Goal: Task Accomplishment & Management: Complete application form

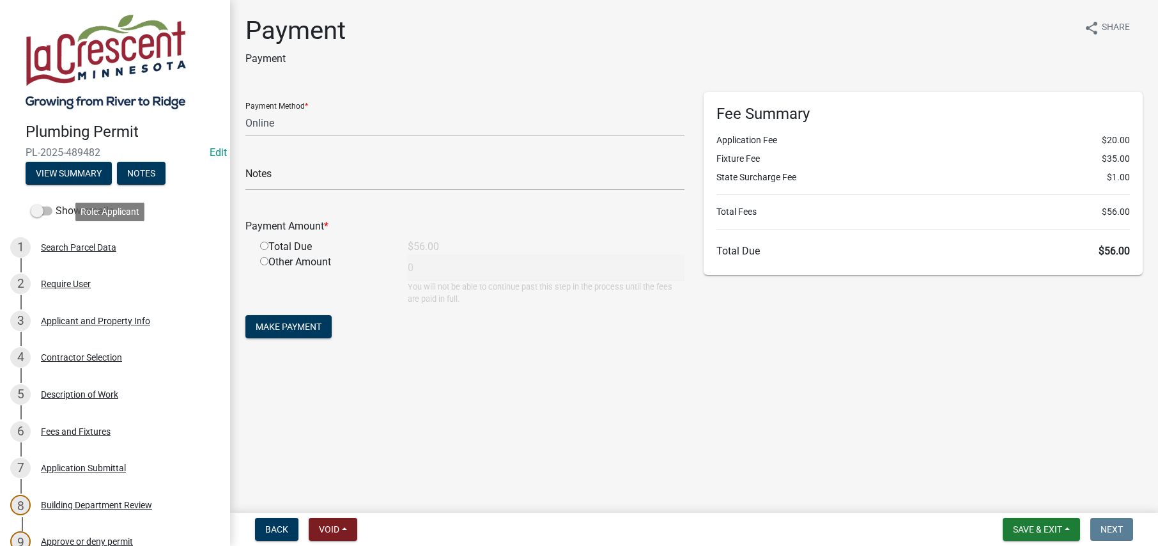
select select "3: 3"
click at [58, 318] on div "Applicant and Property Info" at bounding box center [95, 320] width 109 height 9
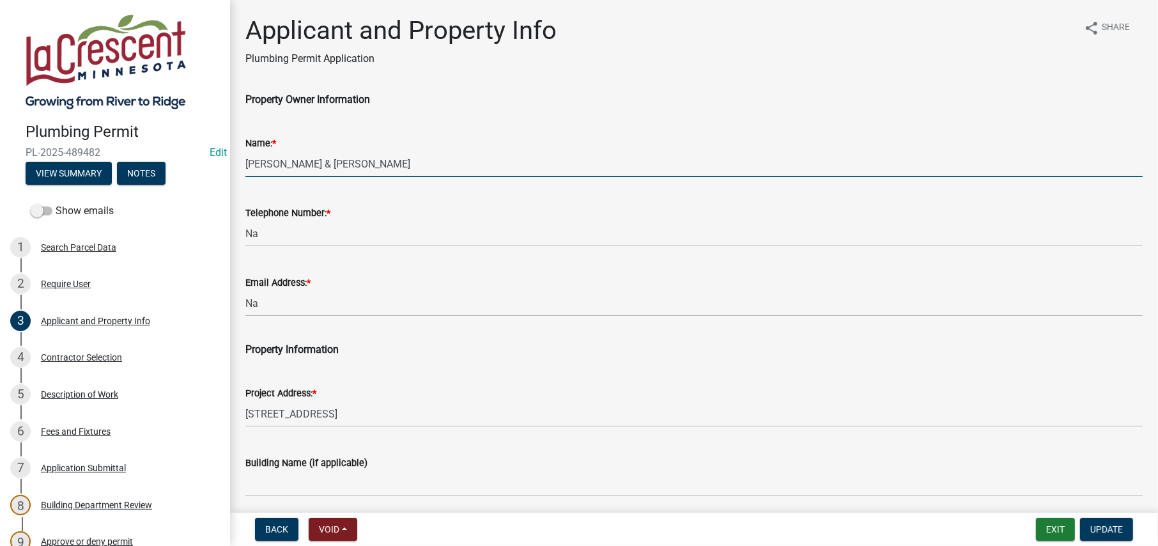
click at [304, 158] on input "[PERSON_NAME] & [PERSON_NAME]" at bounding box center [694, 164] width 898 height 26
click at [416, 163] on input "[PERSON_NAME] & [PERSON_NAME]" at bounding box center [694, 164] width 898 height 26
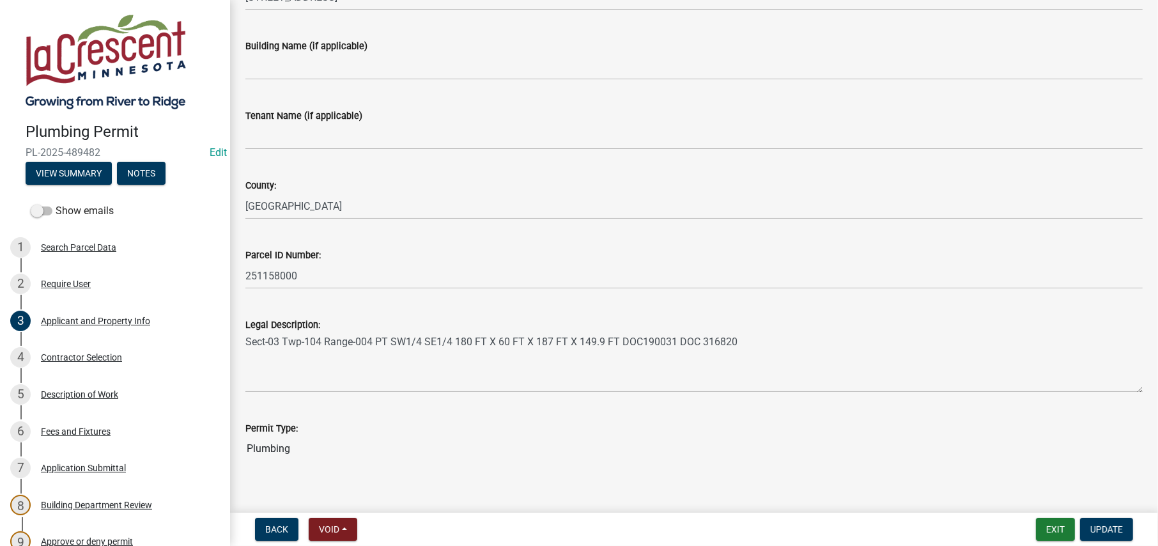
scroll to position [432, 0]
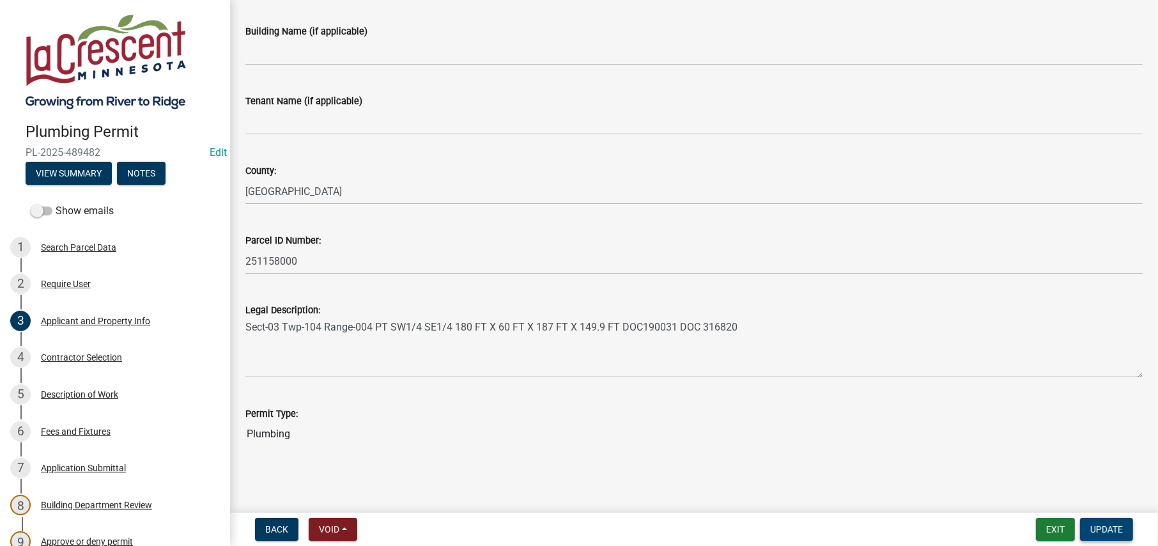
type input "[PERSON_NAME] & [PERSON_NAME]"
drag, startPoint x: 1103, startPoint y: 527, endPoint x: 1103, endPoint y: 519, distance: 8.3
click at [1103, 526] on span "Update" at bounding box center [1107, 529] width 33 height 10
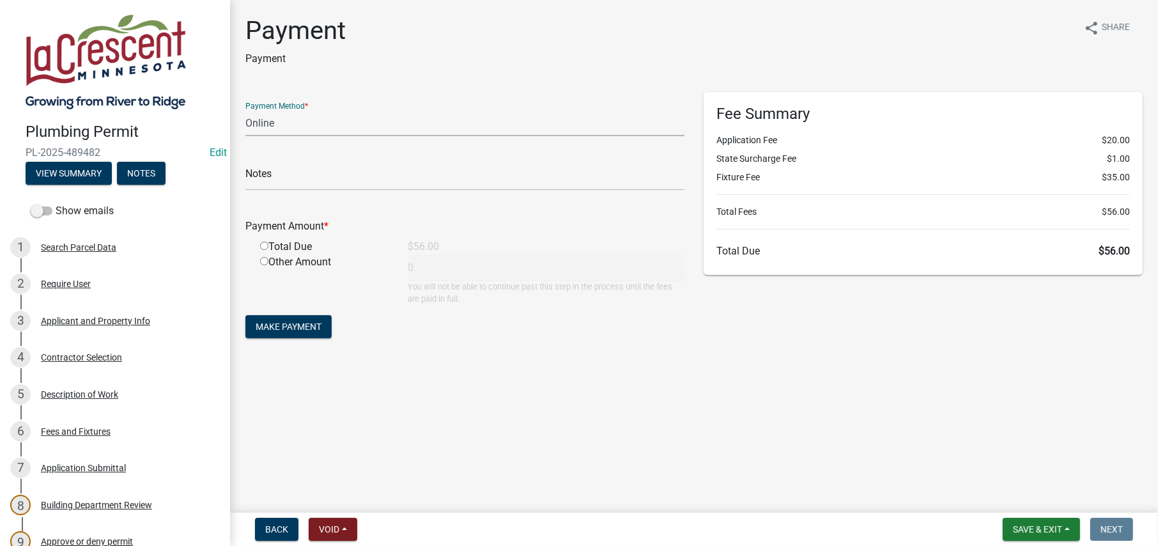
click at [288, 120] on select "Credit Card POS Check Cash Online" at bounding box center [464, 123] width 439 height 26
select select "0: 2"
click at [245, 110] on select "Credit Card POS Check Cash Online" at bounding box center [464, 123] width 439 height 26
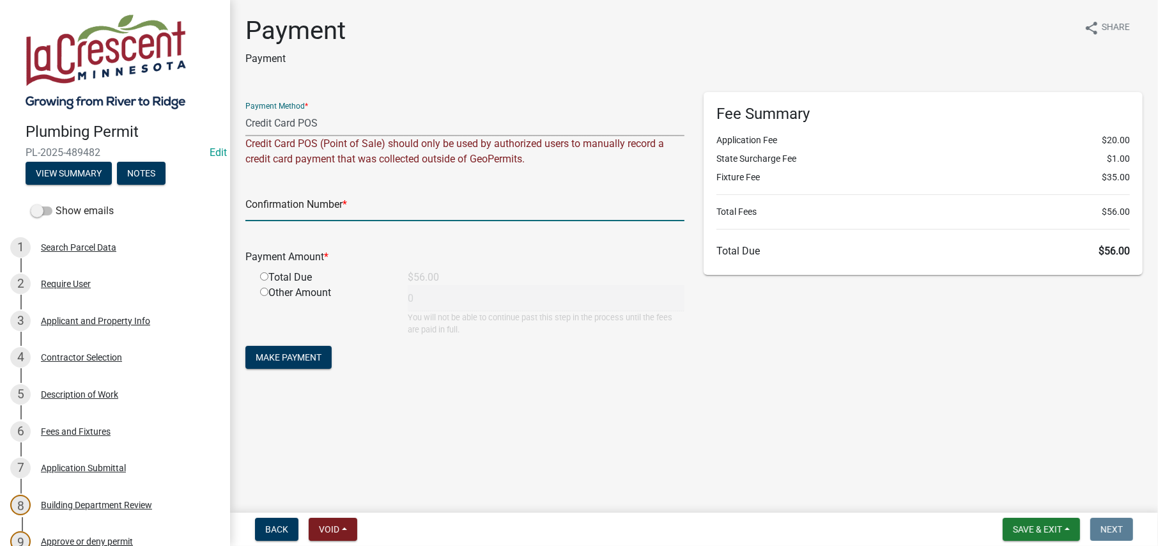
click at [277, 206] on input "text" at bounding box center [464, 208] width 439 height 26
type input "51427497"
click at [269, 276] on div "Total Due" at bounding box center [325, 277] width 148 height 15
click at [264, 274] on input "radio" at bounding box center [264, 276] width 8 height 8
radio input "true"
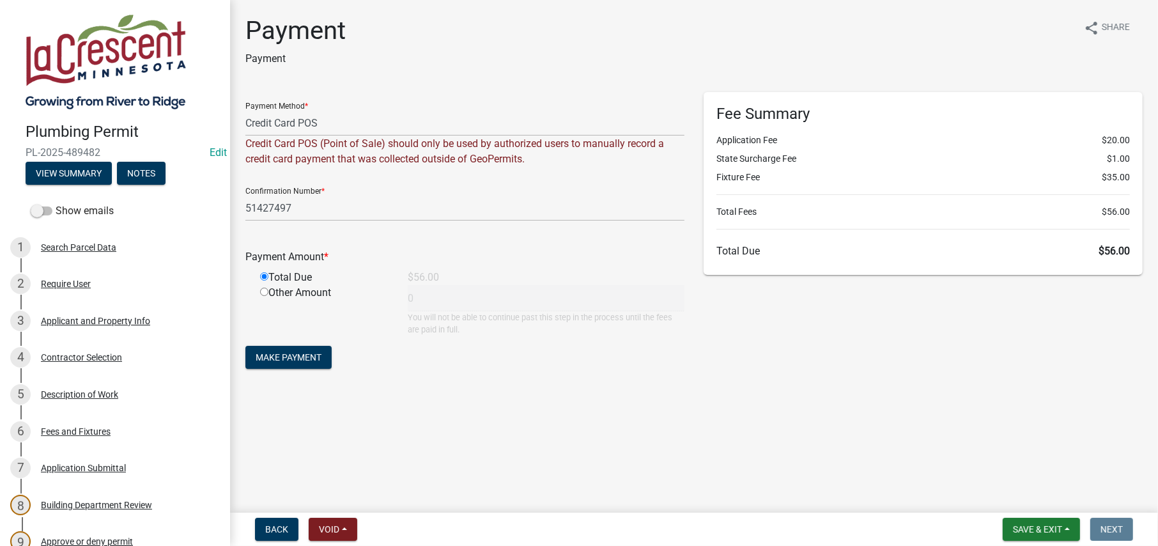
type input "56"
click at [301, 354] on span "Make Payment" at bounding box center [289, 357] width 66 height 10
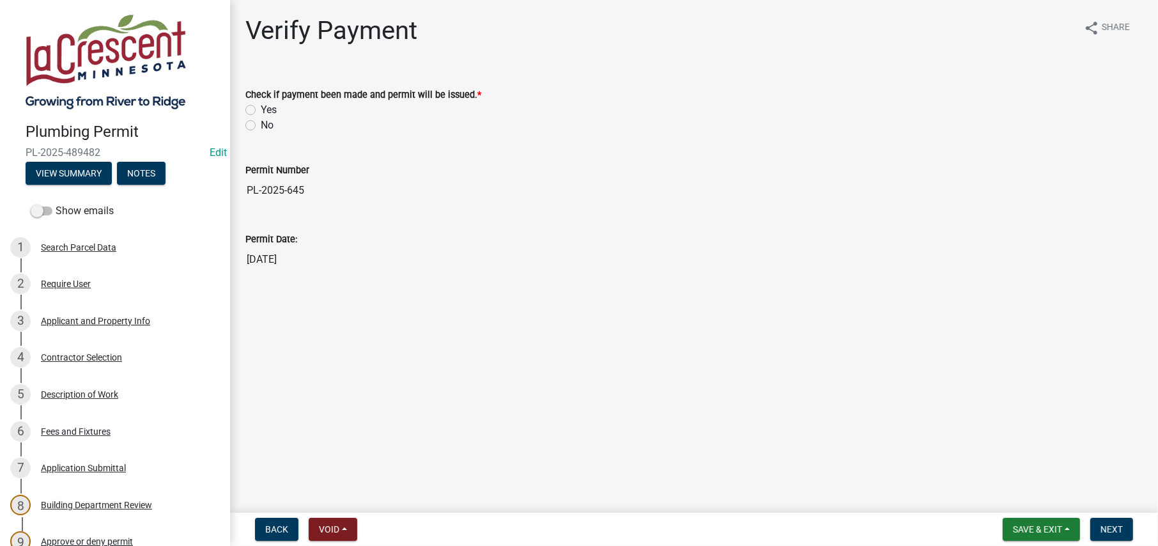
click at [261, 109] on label "Yes" at bounding box center [269, 109] width 16 height 15
click at [261, 109] on input "Yes" at bounding box center [265, 106] width 8 height 8
radio input "true"
click at [1113, 529] on span "Next" at bounding box center [1112, 529] width 22 height 10
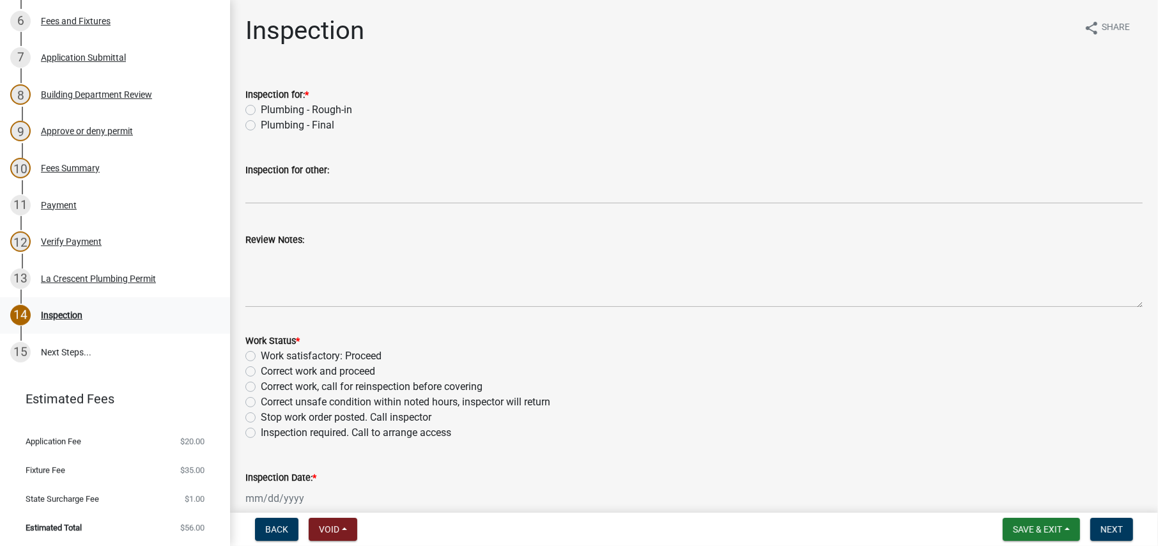
scroll to position [411, 0]
click at [76, 277] on div "La Crescent Plumbing Permit" at bounding box center [98, 278] width 115 height 9
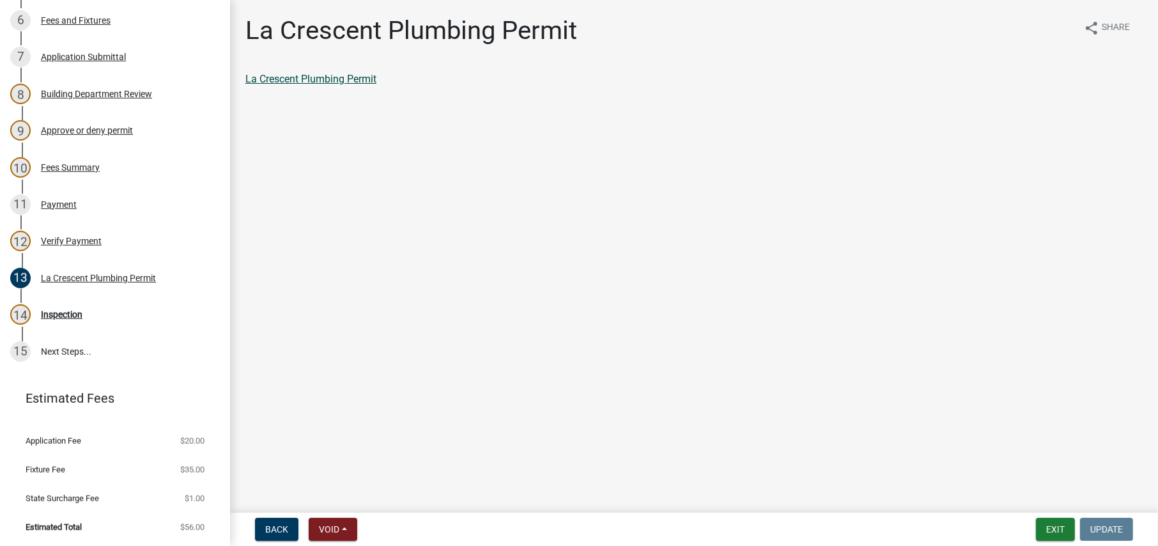
click at [339, 80] on link "La Crescent Plumbing Permit" at bounding box center [310, 79] width 131 height 12
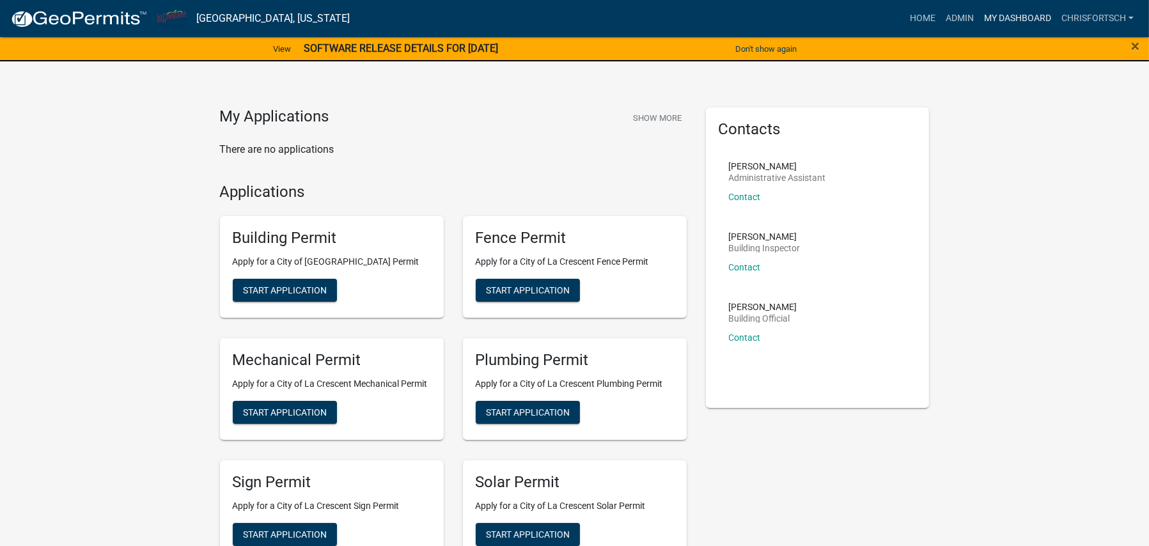
click at [1013, 20] on link "My Dashboard" at bounding box center [1017, 18] width 77 height 24
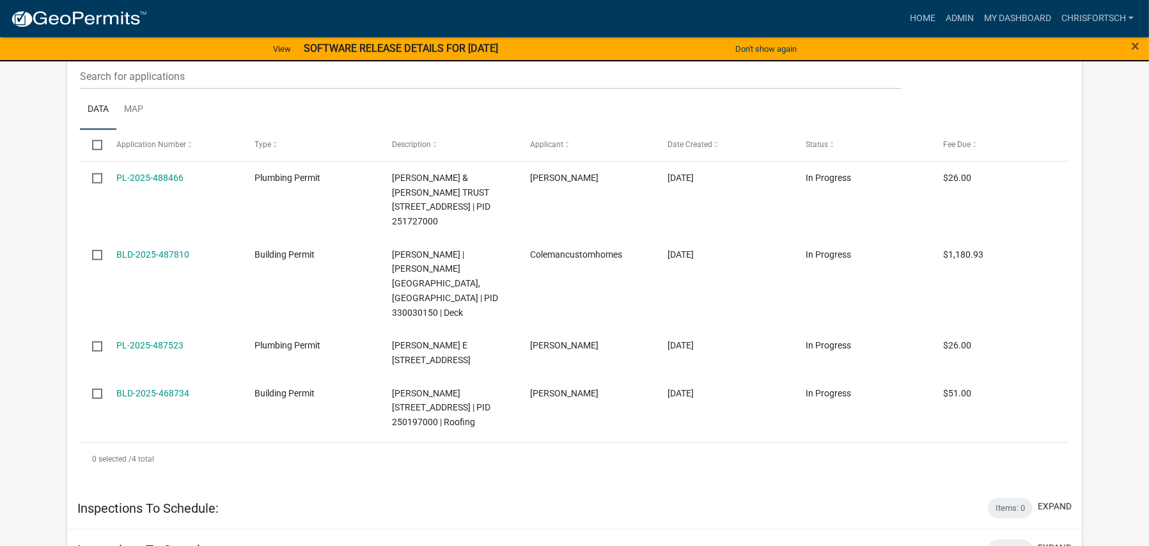
scroll to position [1470, 0]
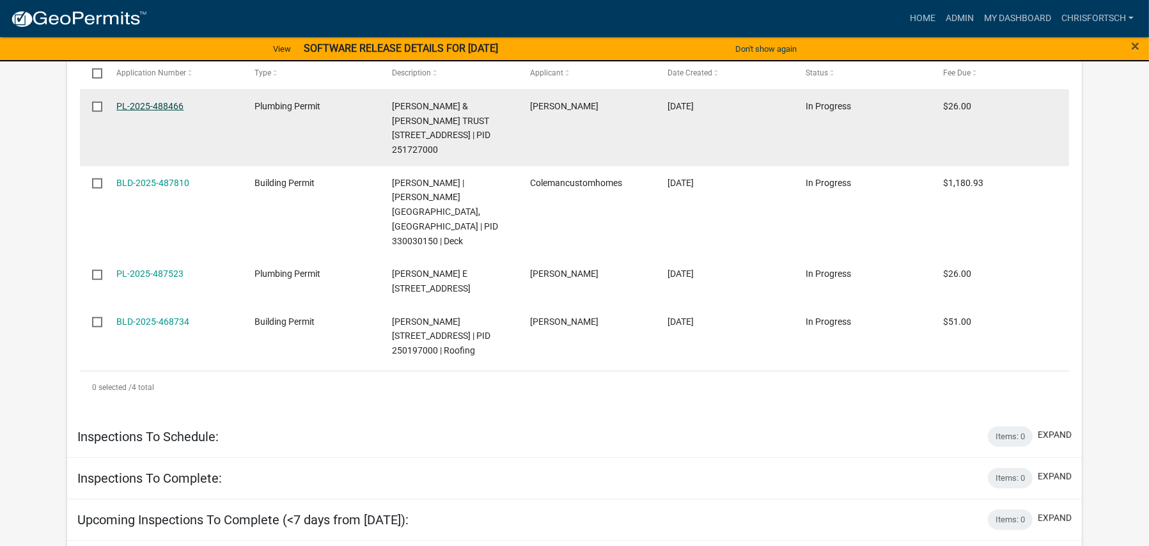
click at [171, 111] on link "PL-2025-488466" at bounding box center [149, 106] width 67 height 10
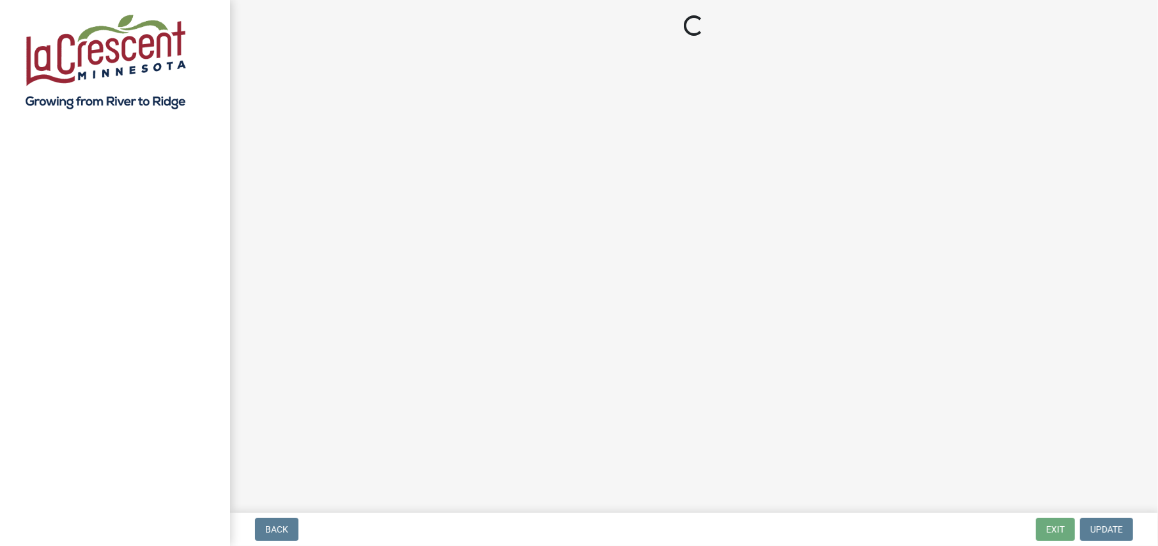
select select "3: 3"
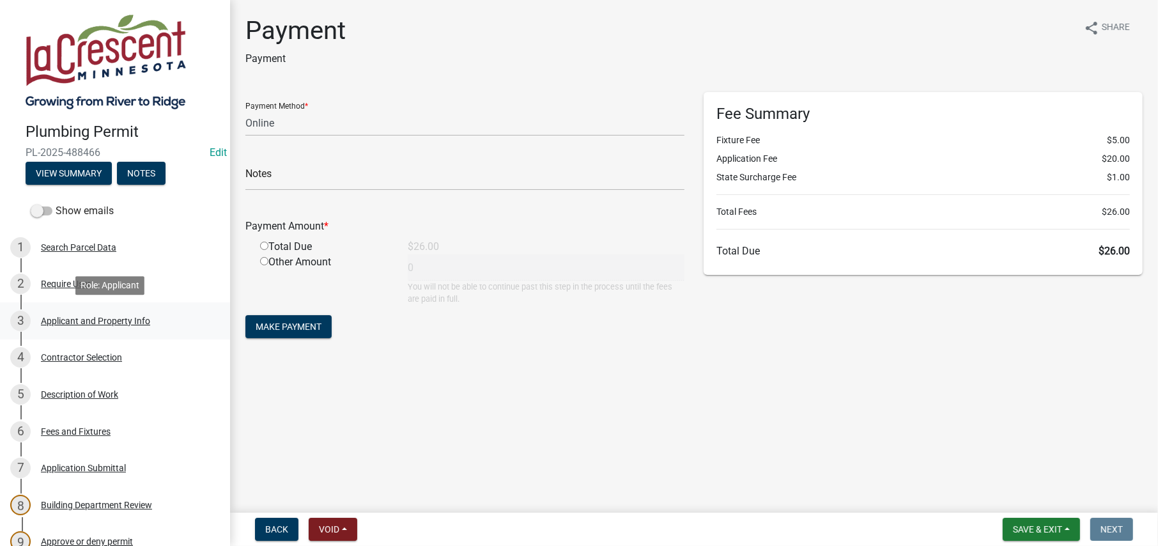
click at [66, 319] on div "Applicant and Property Info" at bounding box center [95, 320] width 109 height 9
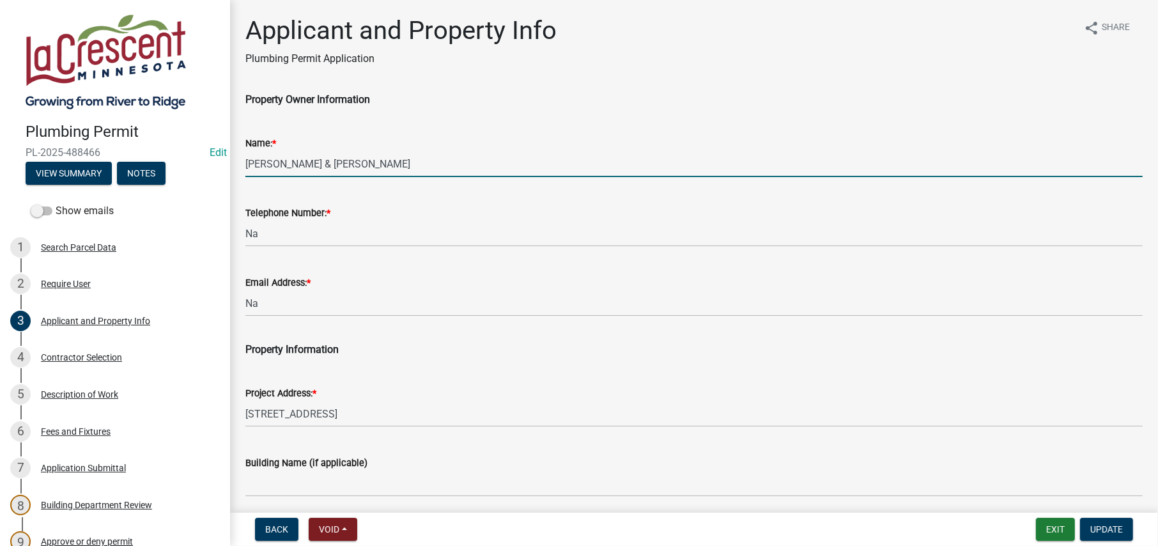
click at [419, 159] on input "SENN,RICHARD & PATRICIA TRUST" at bounding box center [694, 164] width 898 height 26
drag, startPoint x: 373, startPoint y: 159, endPoint x: 391, endPoint y: 158, distance: 17.9
click at [375, 159] on input "SENN,RICHARD & PATRICIA TRUST" at bounding box center [694, 164] width 898 height 26
drag, startPoint x: 274, startPoint y: 167, endPoint x: 243, endPoint y: 162, distance: 31.1
click at [243, 162] on div "Name: * SENN,RICHARD & PATRICIA SENN TRUST" at bounding box center [694, 147] width 917 height 59
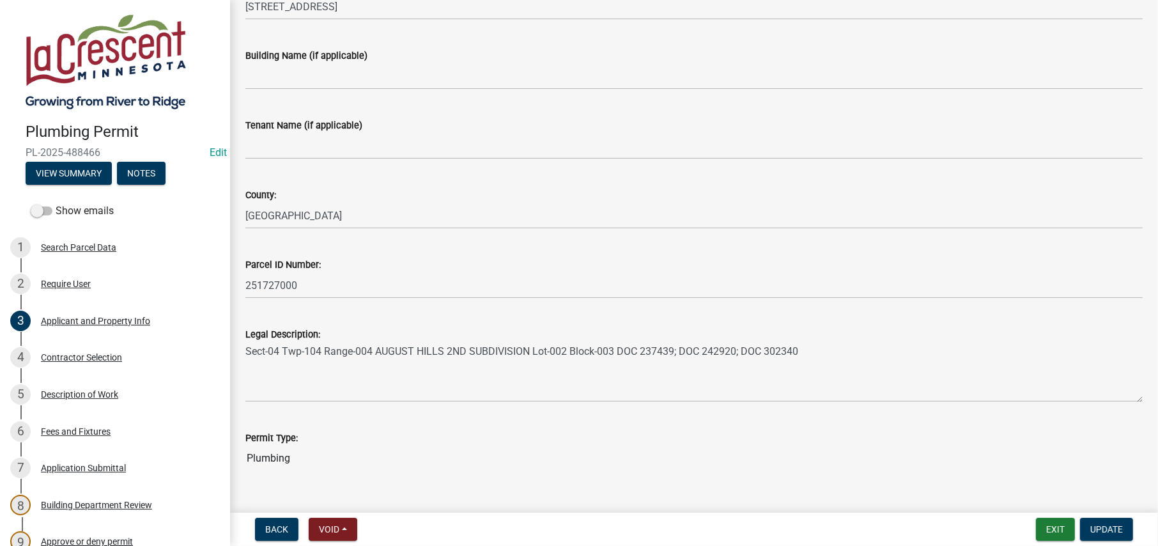
scroll to position [432, 0]
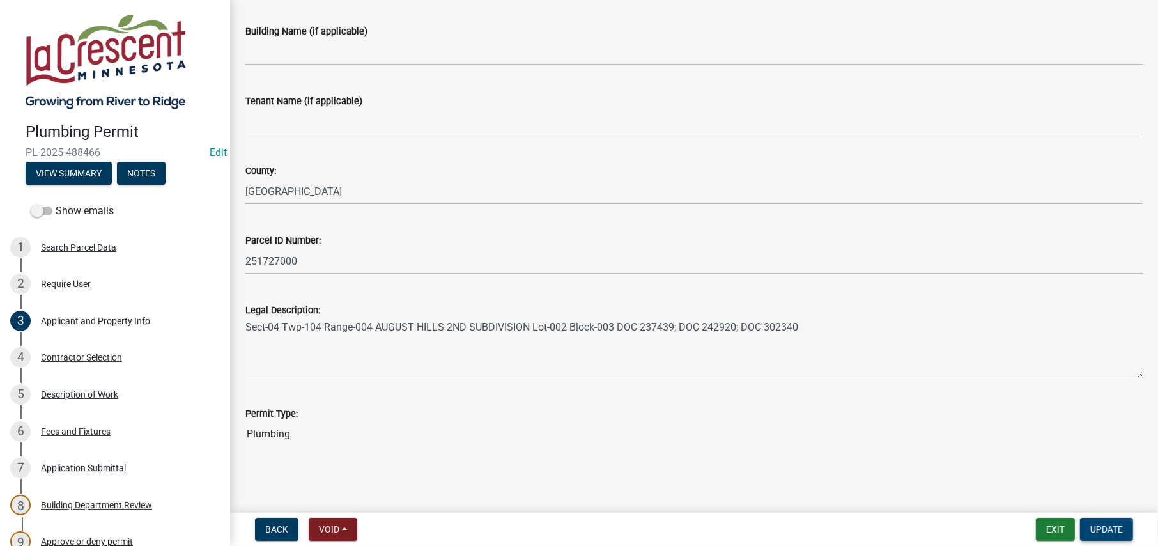
type input "RICHARD & PATRICIA SENN TRUST"
click at [1108, 526] on span "Update" at bounding box center [1107, 529] width 33 height 10
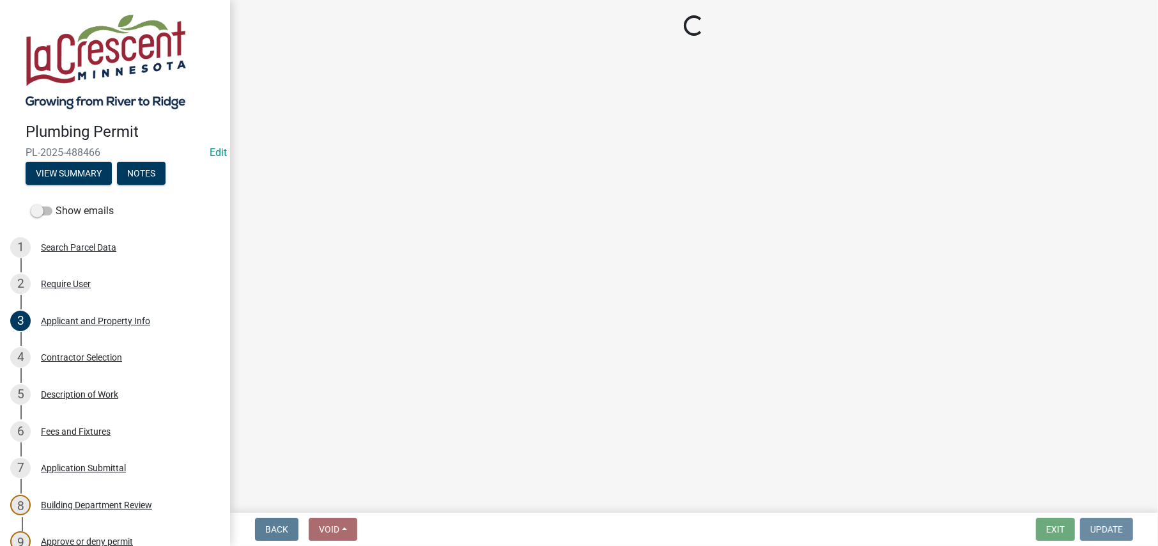
scroll to position [0, 0]
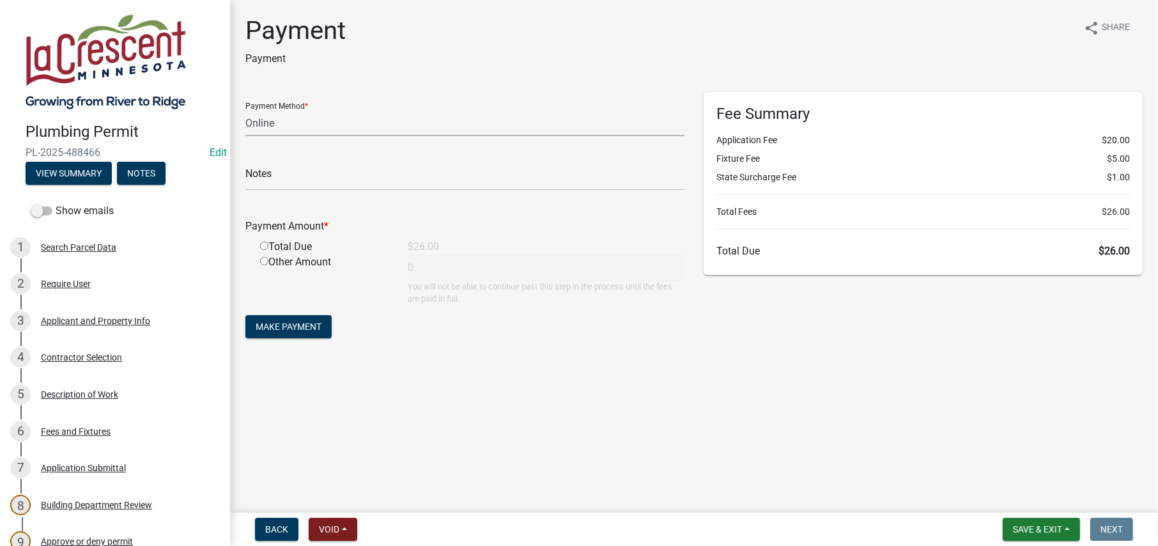
click at [266, 123] on select "Credit Card POS Check Cash Online" at bounding box center [464, 123] width 439 height 26
select select "0: 2"
click at [245, 110] on select "Credit Card POS Check Cash Online" at bounding box center [464, 123] width 439 height 26
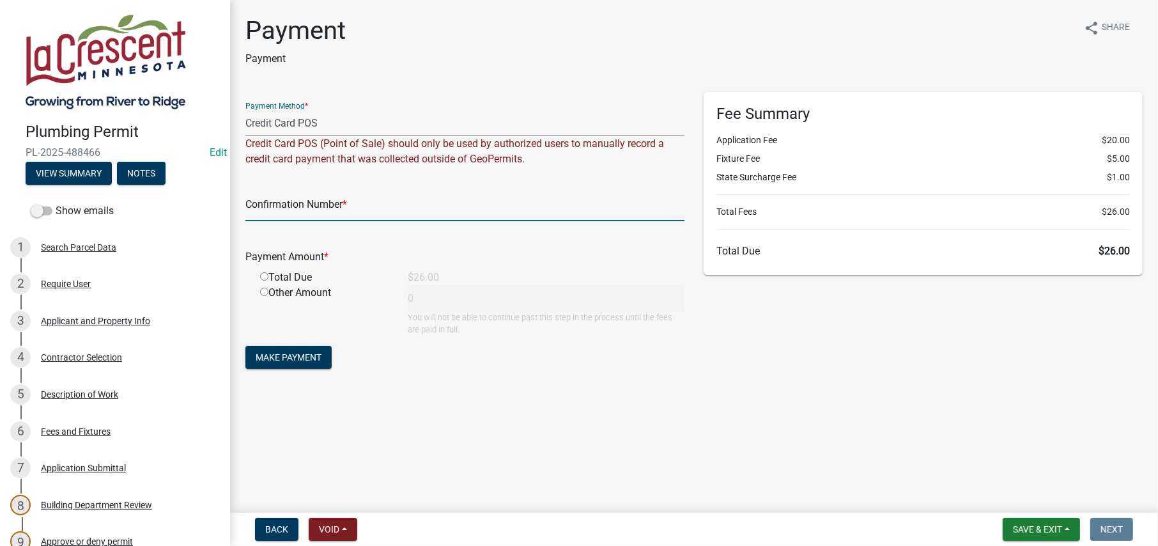
click at [263, 209] on input "text" at bounding box center [464, 208] width 439 height 26
type input "51427497"
click at [266, 278] on input "radio" at bounding box center [264, 276] width 8 height 8
radio input "true"
type input "26"
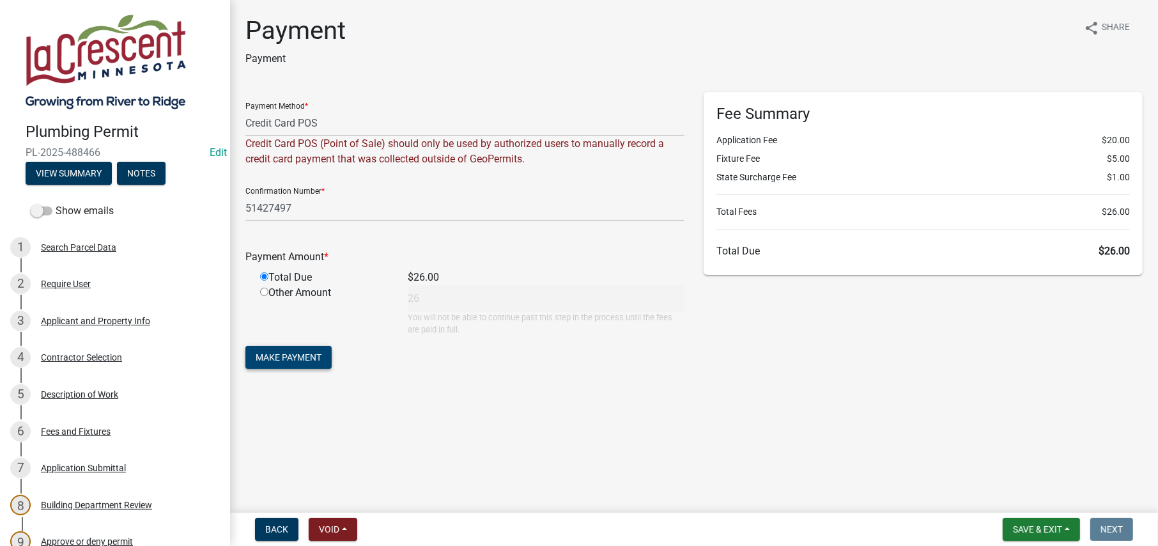
click at [291, 362] on span "Make Payment" at bounding box center [289, 357] width 66 height 10
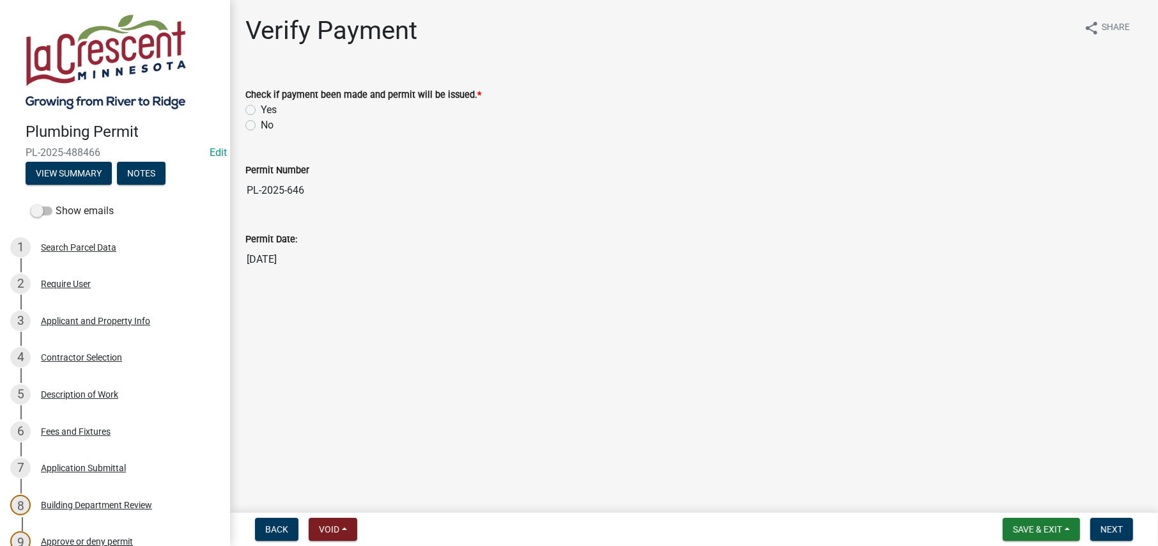
click at [261, 107] on label "Yes" at bounding box center [269, 109] width 16 height 15
click at [261, 107] on input "Yes" at bounding box center [265, 106] width 8 height 8
radio input "true"
click at [1116, 528] on span "Next" at bounding box center [1112, 529] width 22 height 10
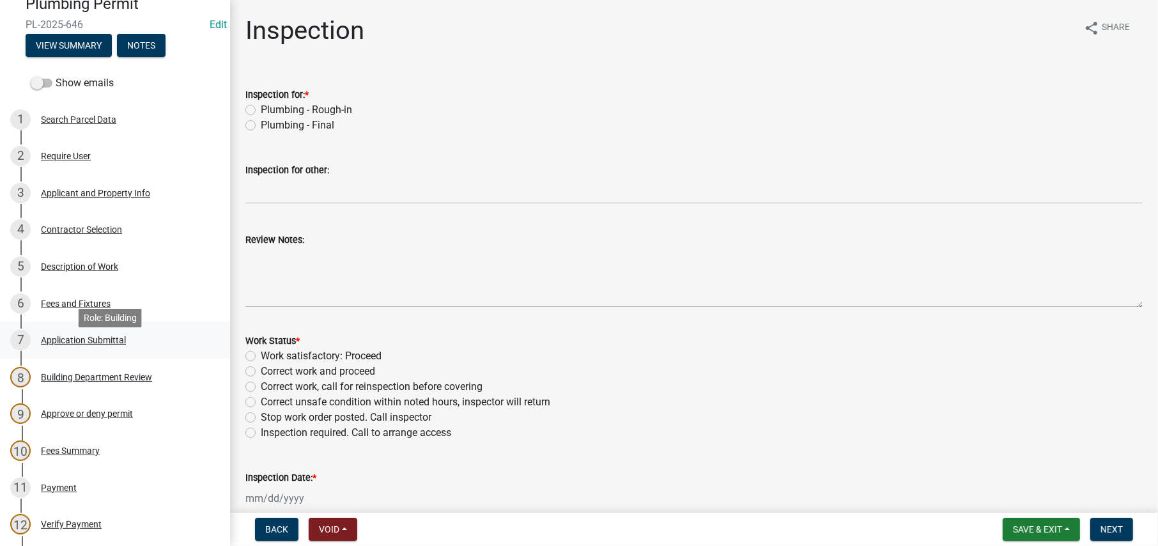
scroll to position [256, 0]
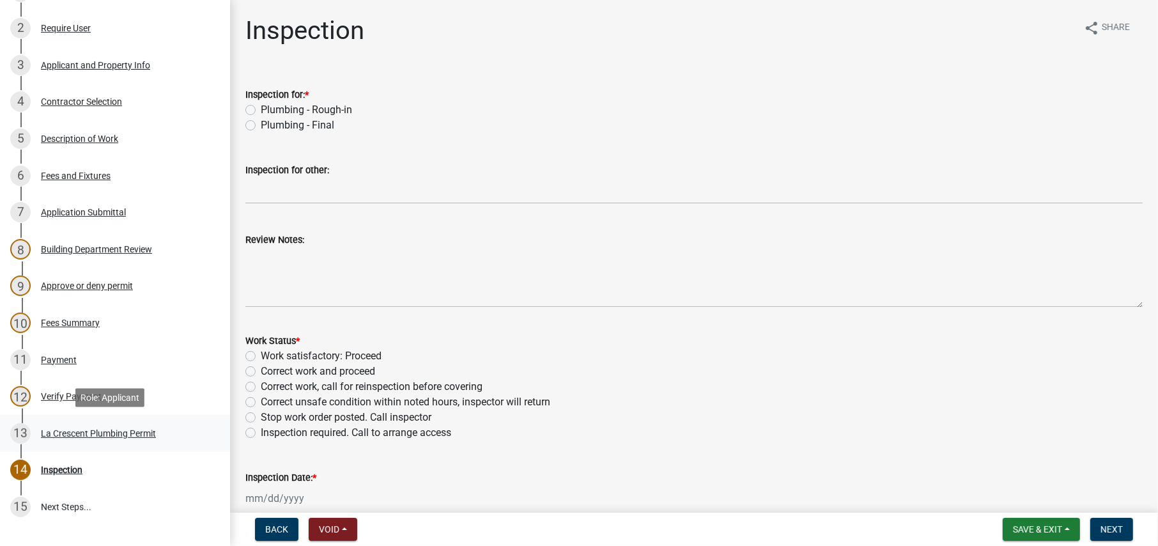
click at [96, 430] on div "La Crescent Plumbing Permit" at bounding box center [98, 433] width 115 height 9
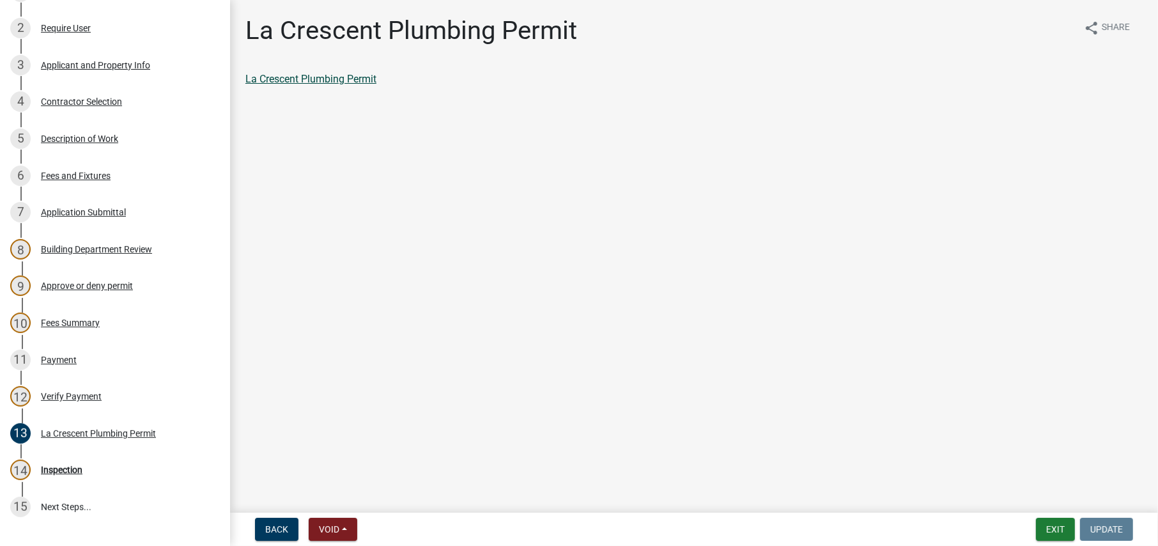
click at [356, 81] on link "La Crescent Plumbing Permit" at bounding box center [310, 79] width 131 height 12
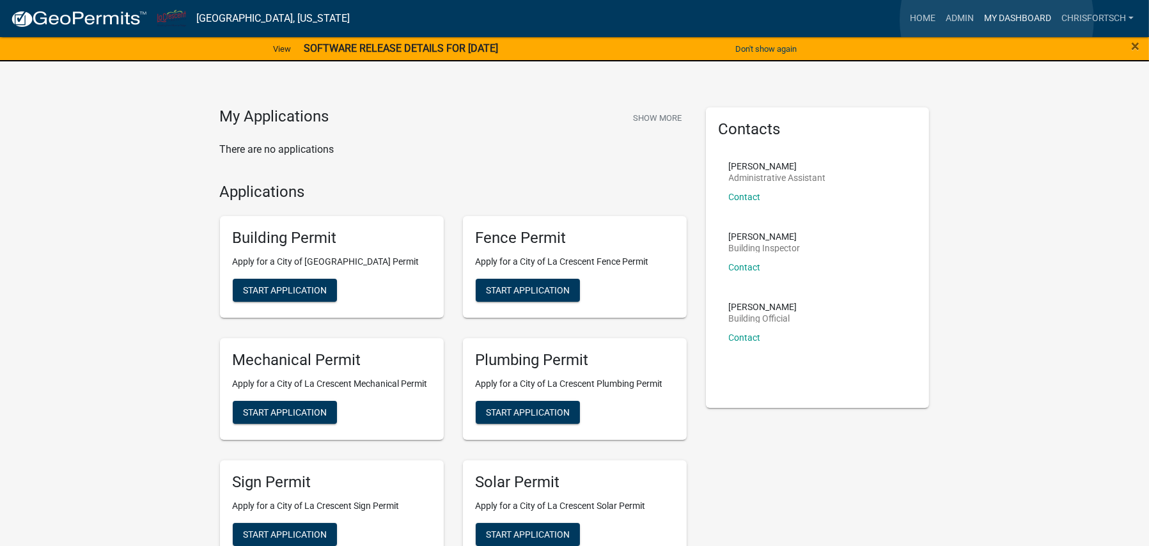
click at [997, 20] on link "My Dashboard" at bounding box center [1017, 18] width 77 height 24
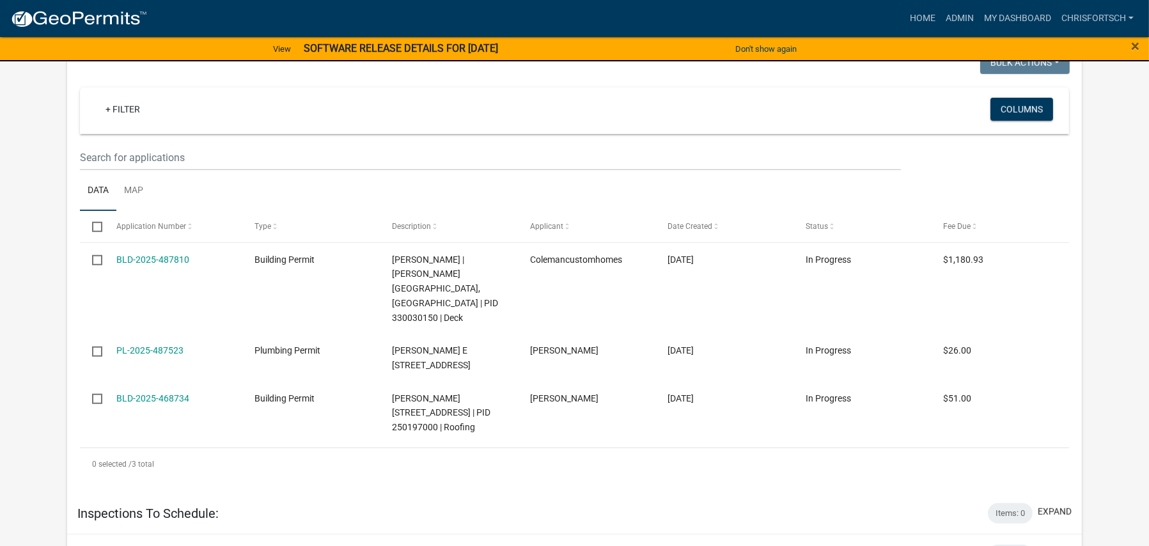
scroll to position [1343, 0]
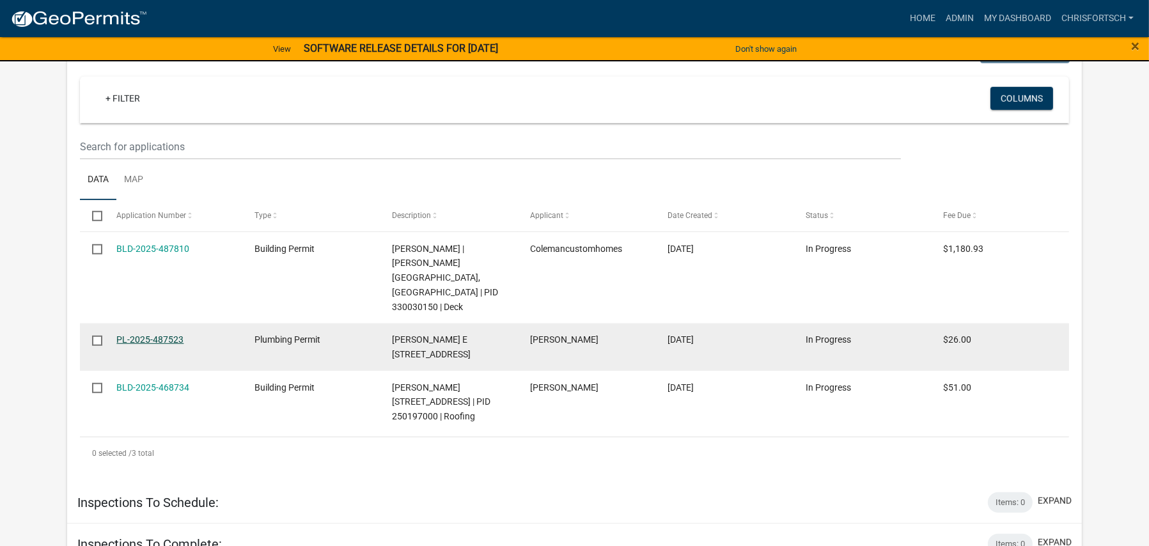
click at [139, 338] on link "PL-2025-487523" at bounding box center [149, 339] width 67 height 10
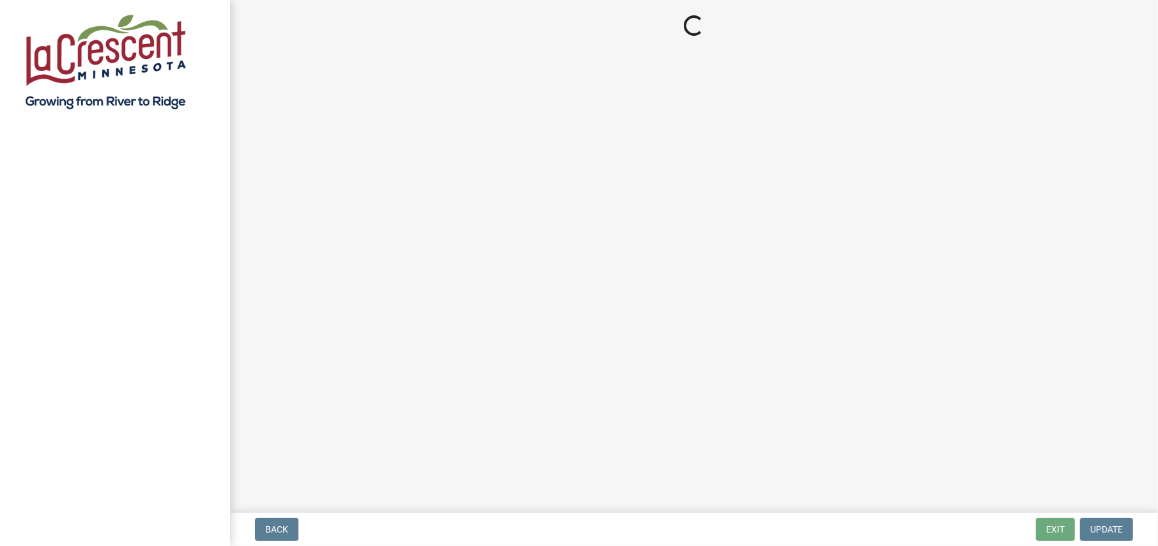
select select "3: 3"
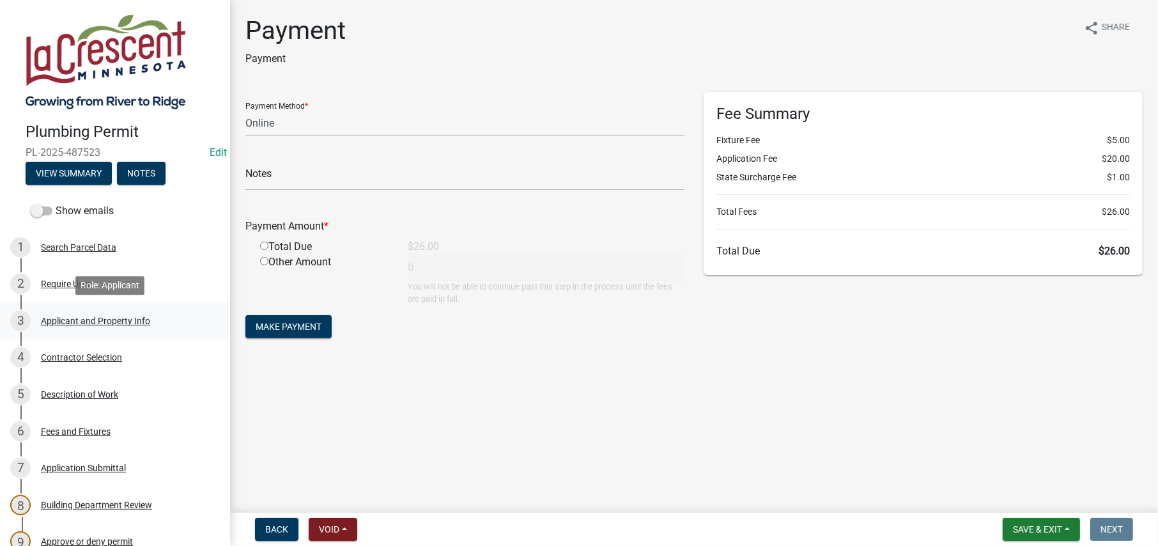
click at [105, 322] on div "Applicant and Property Info" at bounding box center [95, 320] width 109 height 9
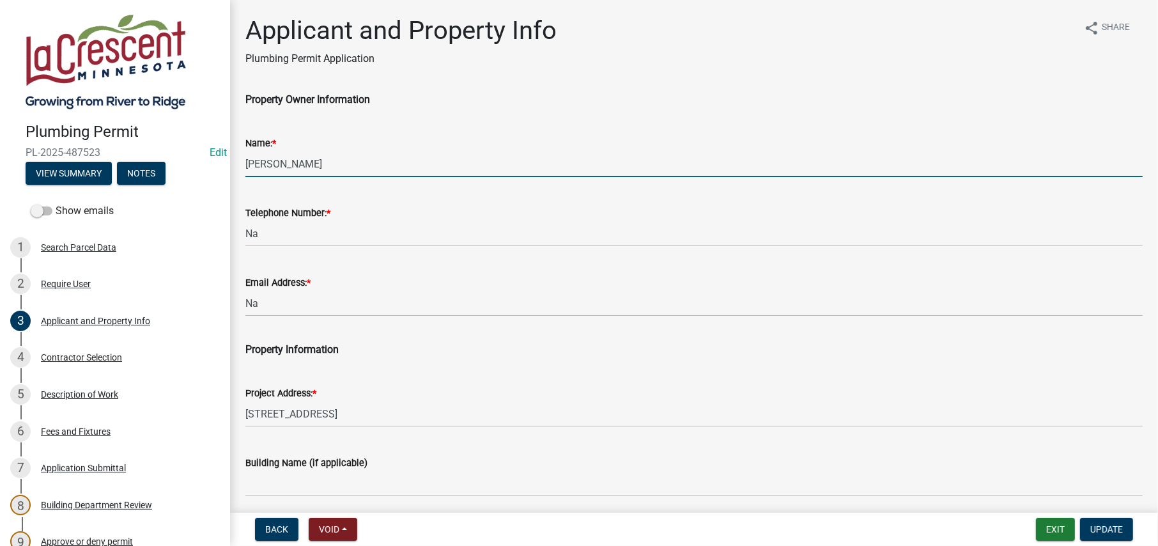
click at [278, 164] on input "BAUER,BRUCE E" at bounding box center [694, 164] width 898 height 26
click at [338, 159] on input "BAUER, BRUCE E" at bounding box center [694, 164] width 898 height 26
click at [344, 166] on input "BAUER, BRUCE E" at bounding box center [694, 164] width 898 height 26
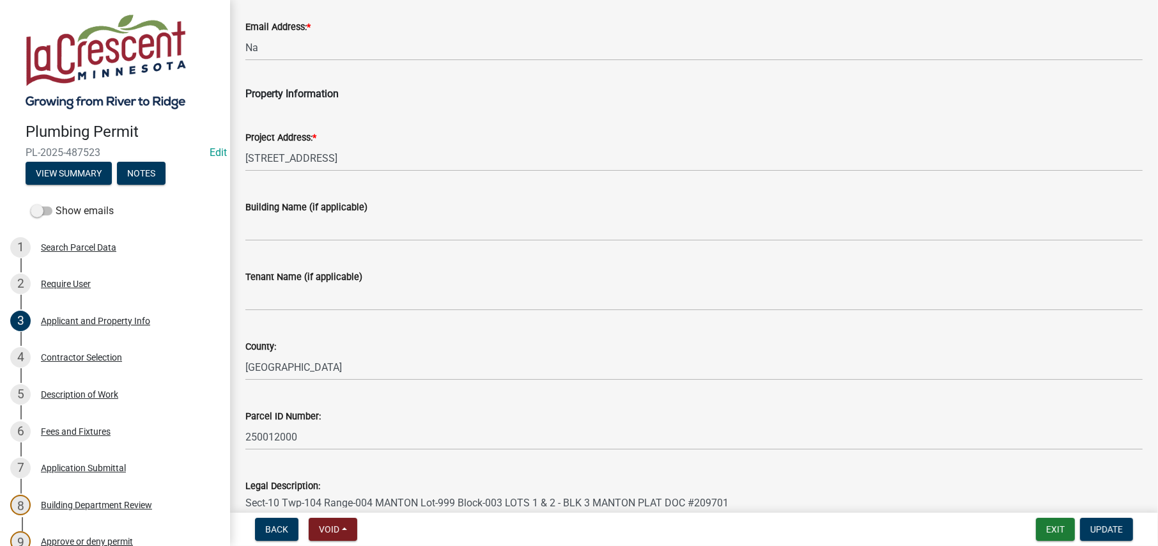
scroll to position [384, 0]
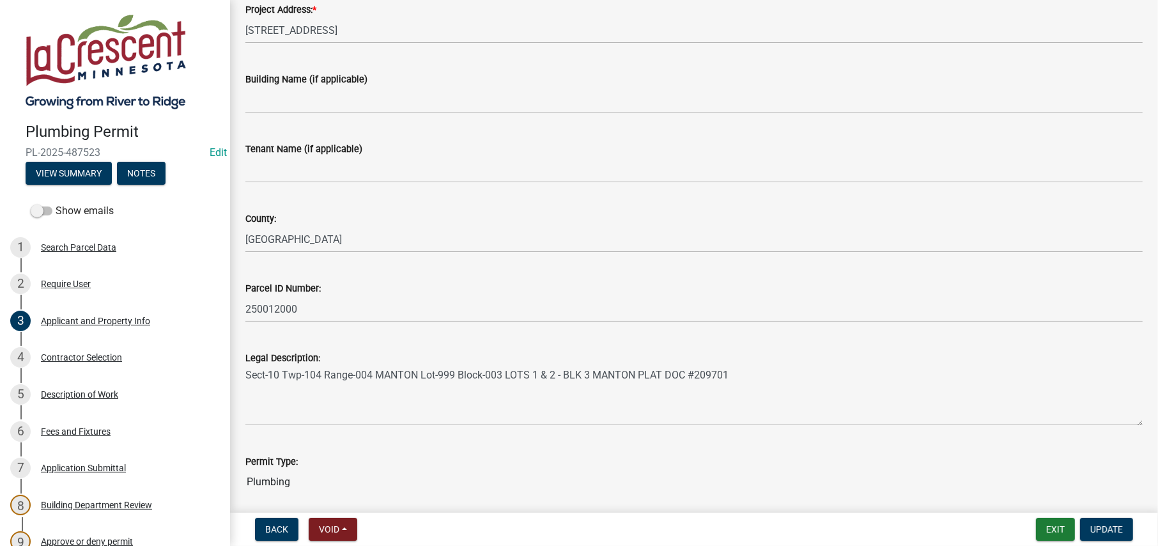
type input "BAUER, BRUCE"
click at [1096, 534] on span "Update" at bounding box center [1107, 529] width 33 height 10
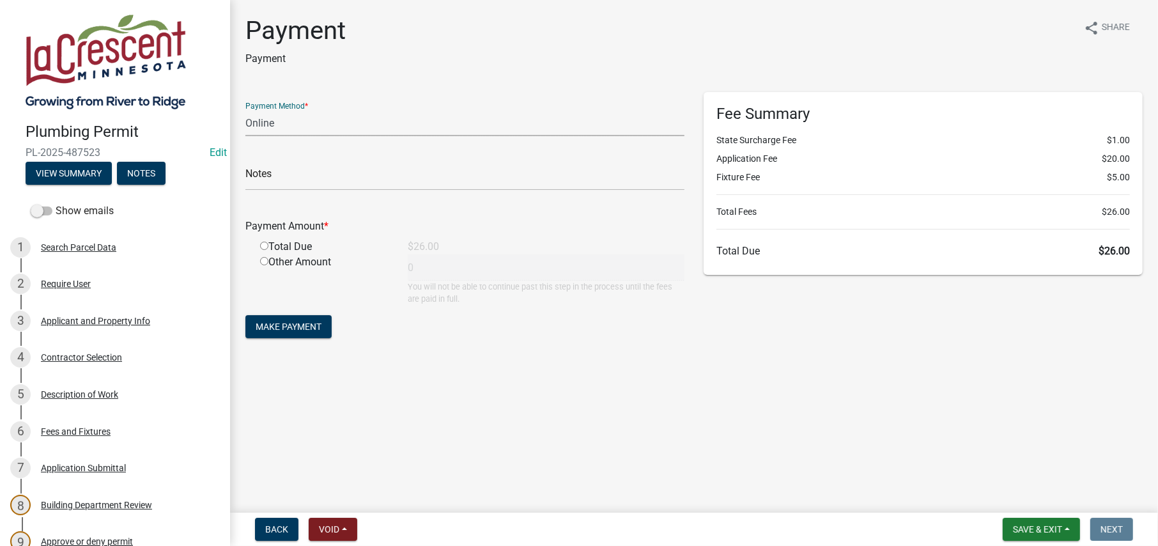
click at [261, 123] on select "Credit Card POS Check Cash Online" at bounding box center [464, 123] width 439 height 26
select select "0: 2"
click at [245, 110] on select "Credit Card POS Check Cash Online" at bounding box center [464, 123] width 439 height 26
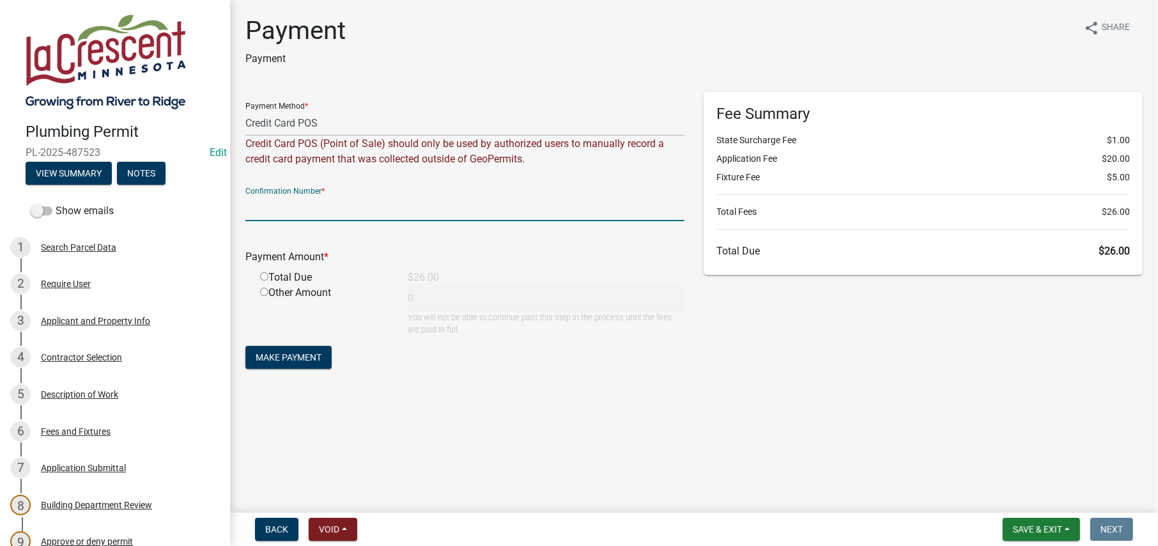
click at [259, 198] on input "text" at bounding box center [464, 208] width 439 height 26
type input "51427497"
click at [264, 276] on input "radio" at bounding box center [264, 276] width 8 height 8
radio input "true"
type input "26"
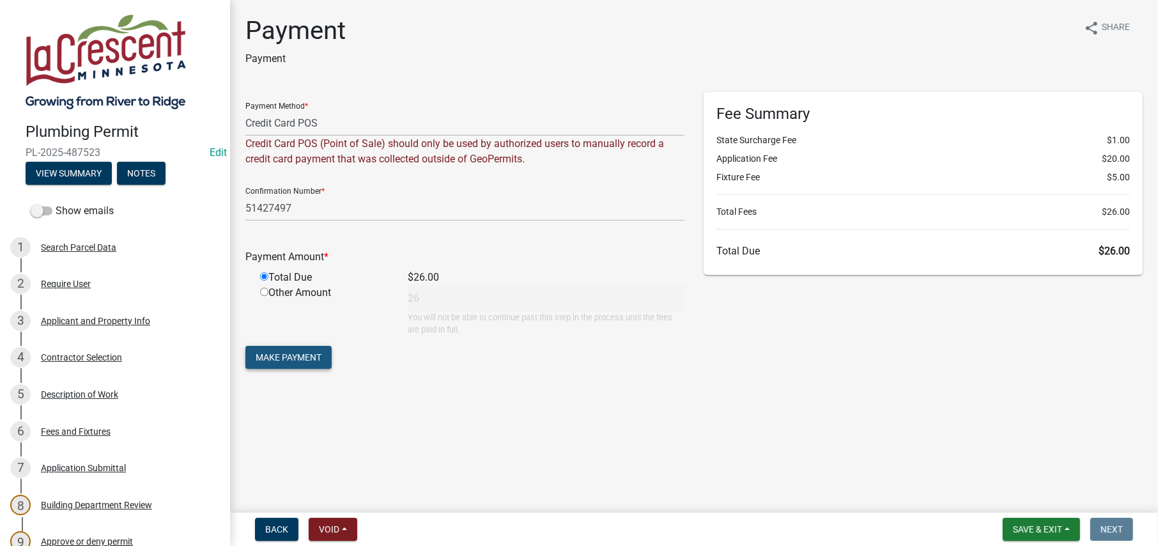
click at [289, 351] on button "Make Payment" at bounding box center [288, 357] width 86 height 23
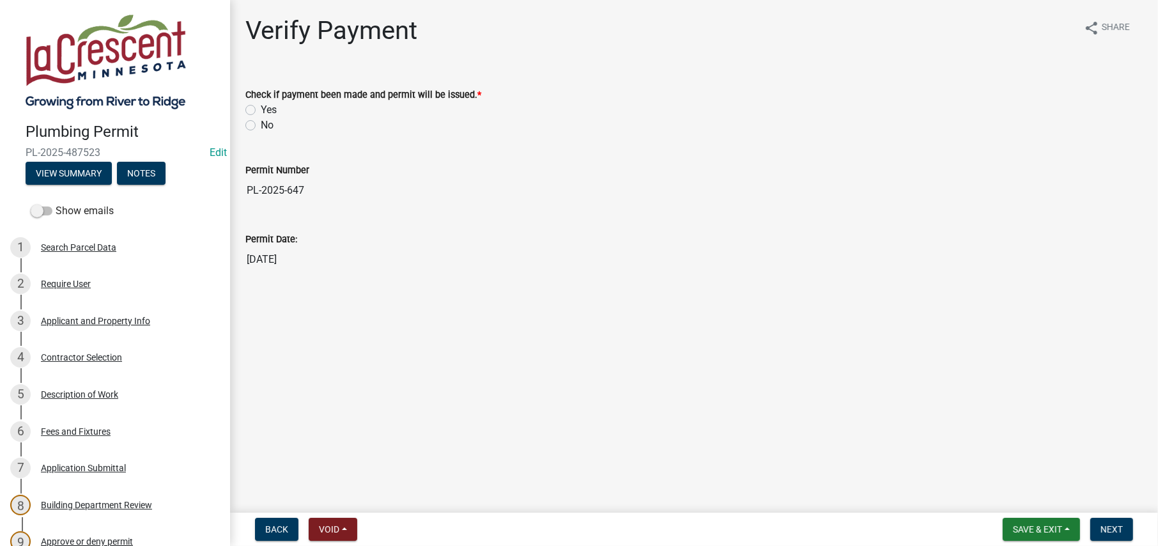
click at [261, 108] on label "Yes" at bounding box center [269, 109] width 16 height 15
click at [261, 108] on input "Yes" at bounding box center [265, 106] width 8 height 8
radio input "true"
click at [1102, 531] on span "Next" at bounding box center [1112, 529] width 22 height 10
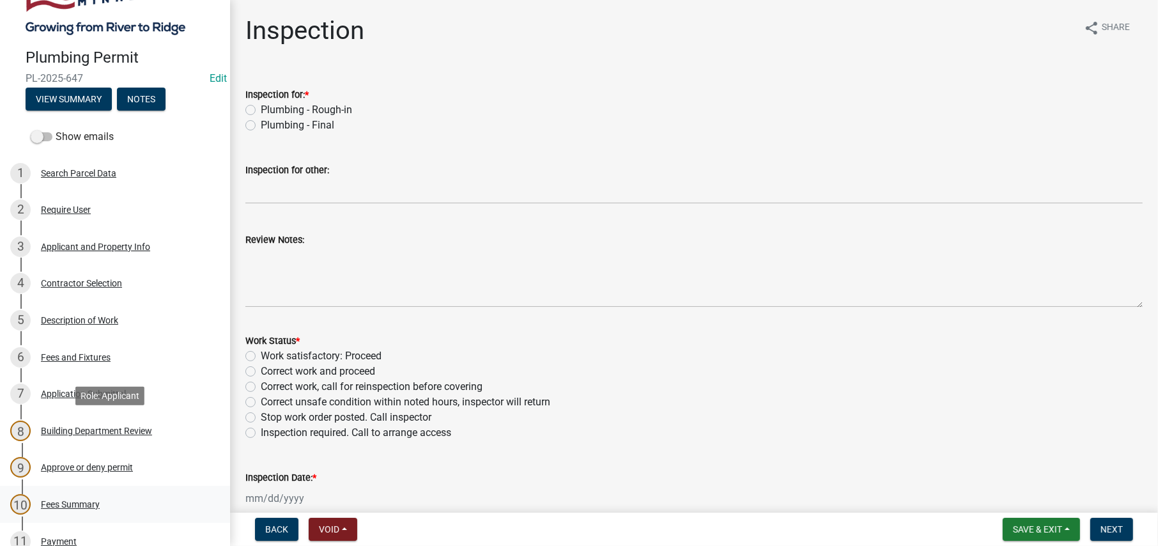
scroll to position [320, 0]
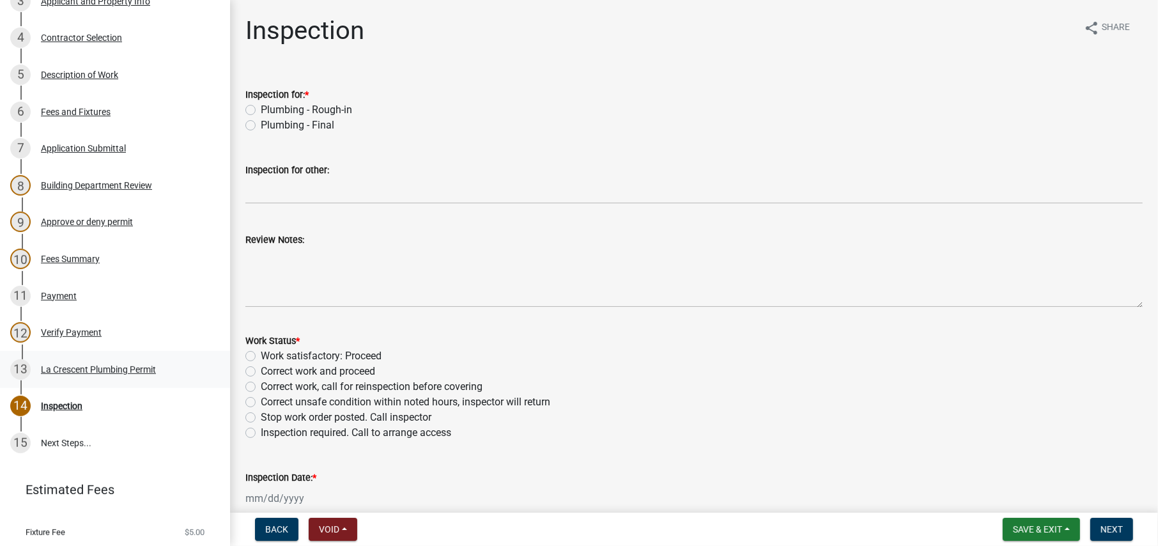
click at [85, 366] on div "La Crescent Plumbing Permit" at bounding box center [98, 369] width 115 height 9
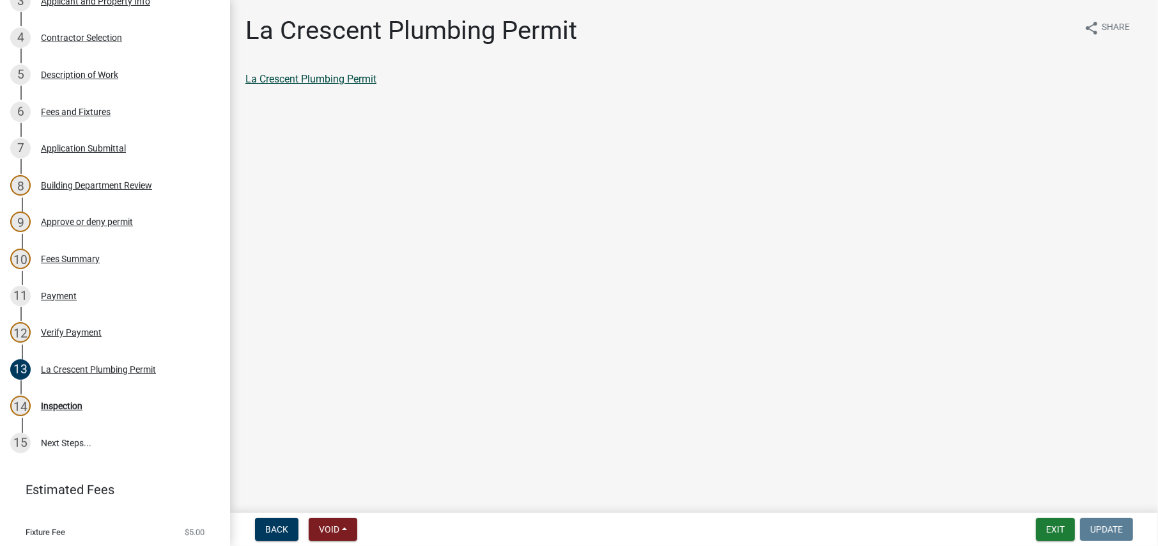
click at [325, 74] on link "La Crescent Plumbing Permit" at bounding box center [310, 79] width 131 height 12
